Goal: Task Accomplishment & Management: Manage account settings

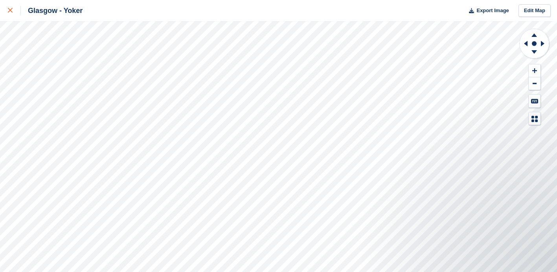
click at [9, 11] on icon at bounding box center [10, 10] width 5 height 5
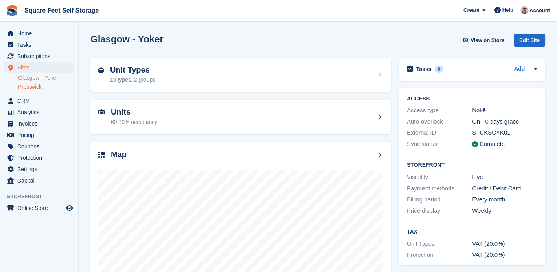
click at [33, 88] on link "Prestwick" at bounding box center [46, 86] width 56 height 7
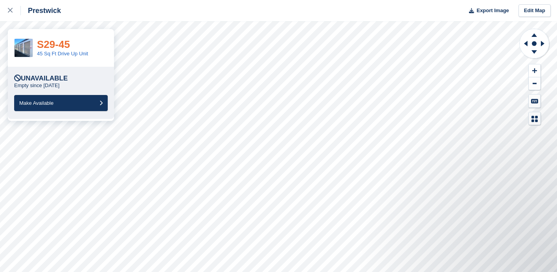
click at [56, 44] on link "S29-45" at bounding box center [53, 44] width 33 height 12
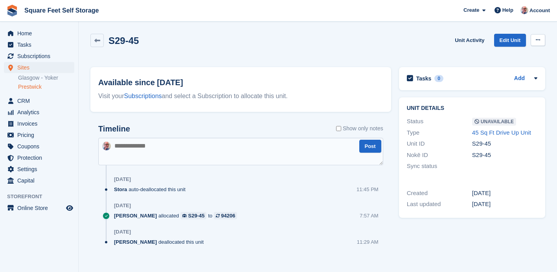
click at [539, 39] on icon at bounding box center [537, 39] width 4 height 5
click at [496, 53] on p "Make Available" at bounding box center [507, 55] width 68 height 10
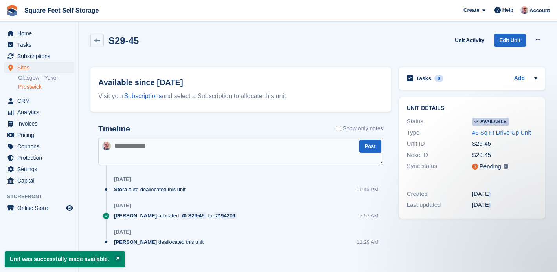
click at [32, 86] on link "Prestwick" at bounding box center [46, 86] width 56 height 7
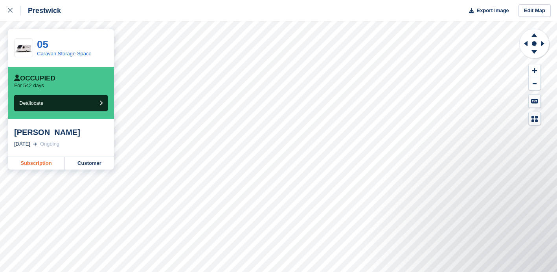
click at [39, 162] on link "Subscription" at bounding box center [36, 163] width 57 height 13
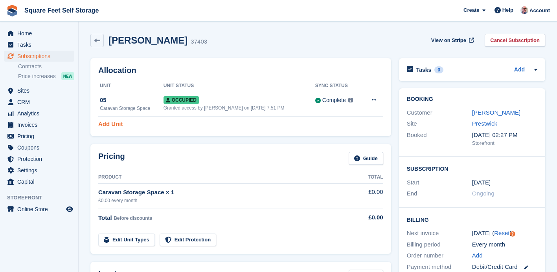
click at [111, 126] on link "Add Unit" at bounding box center [110, 124] width 24 height 9
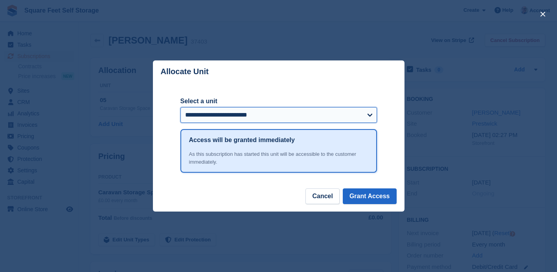
click at [370, 115] on select "**********" at bounding box center [278, 115] width 196 height 16
select select "*****"
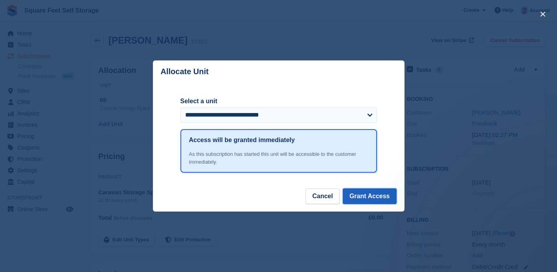
click at [360, 194] on button "Grant Access" at bounding box center [370, 197] width 54 height 16
